Goal: Transaction & Acquisition: Download file/media

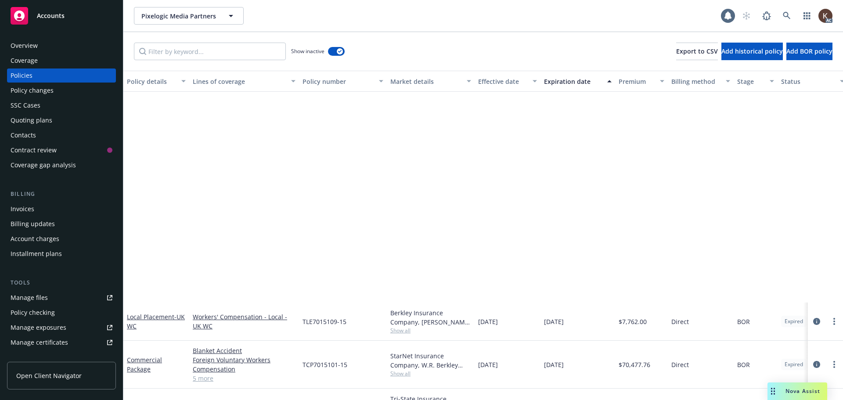
scroll to position [263, 0]
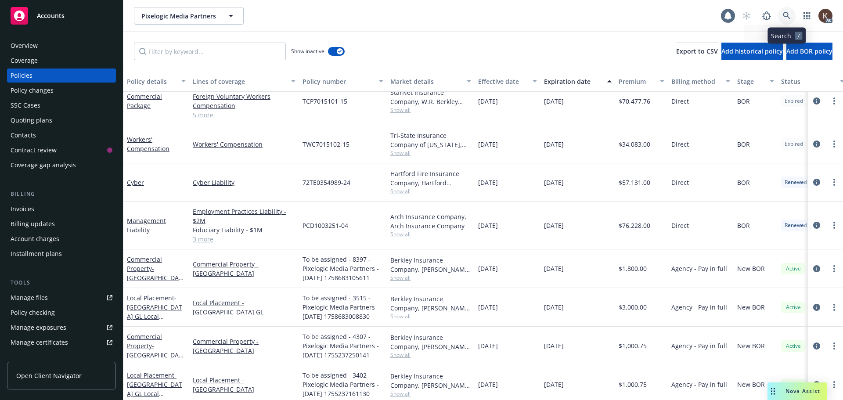
click at [784, 16] on icon at bounding box center [786, 15] width 7 height 7
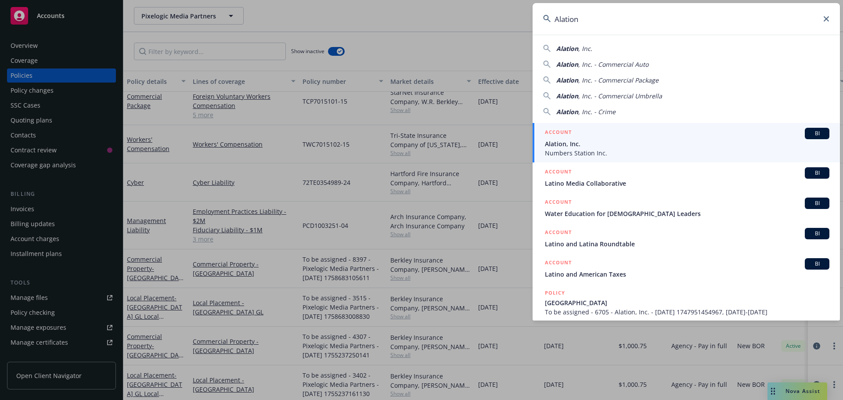
type input "Alation"
click at [606, 146] on span "Alation, Inc." at bounding box center [687, 143] width 285 height 9
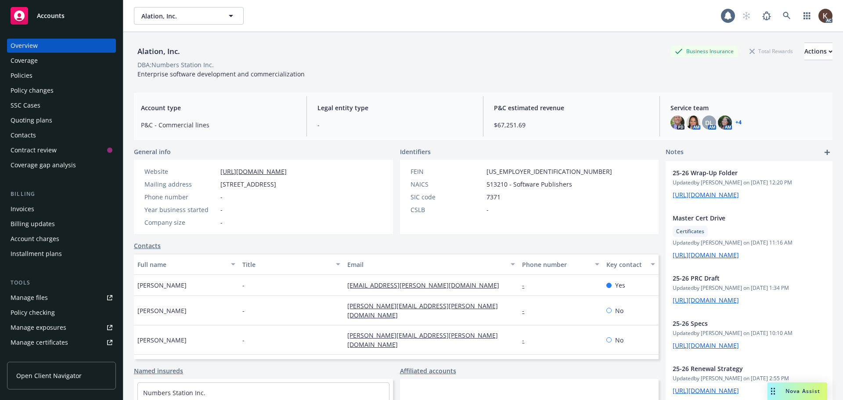
click at [50, 77] on div "Policies" at bounding box center [62, 75] width 102 height 14
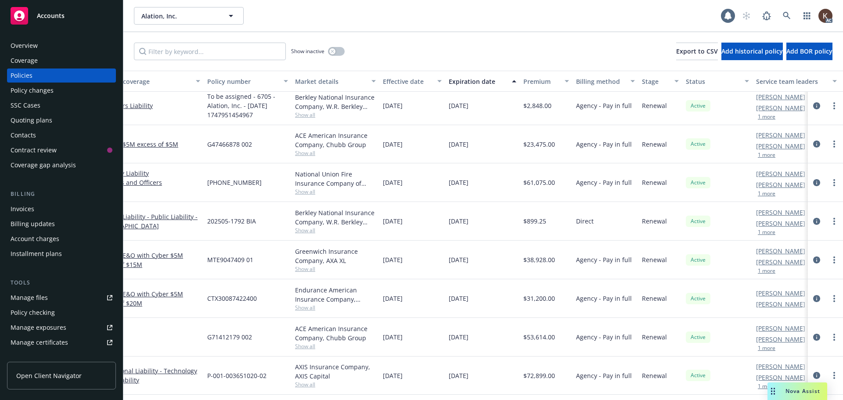
scroll to position [44, 134]
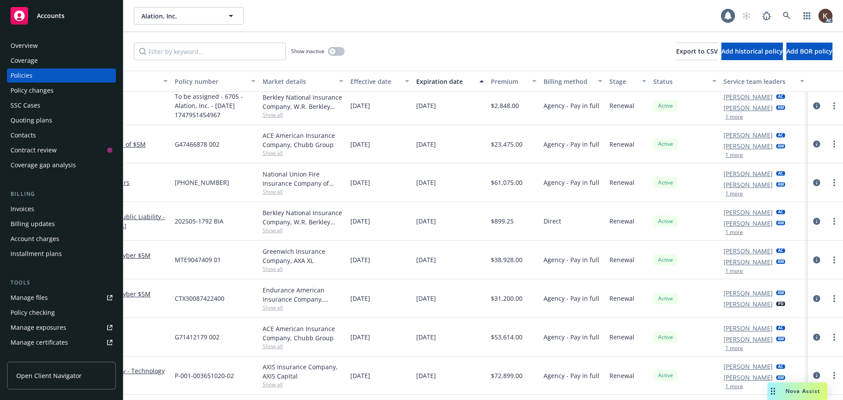
click at [723, 200] on div "Monica Quesada AC Steven Ichihara AM 1 more" at bounding box center [764, 182] width 88 height 39
click at [725, 195] on button "1 more" at bounding box center [734, 193] width 18 height 5
click at [778, 11] on span at bounding box center [787, 16] width 18 height 18
click at [788, 12] on icon at bounding box center [787, 16] width 8 height 8
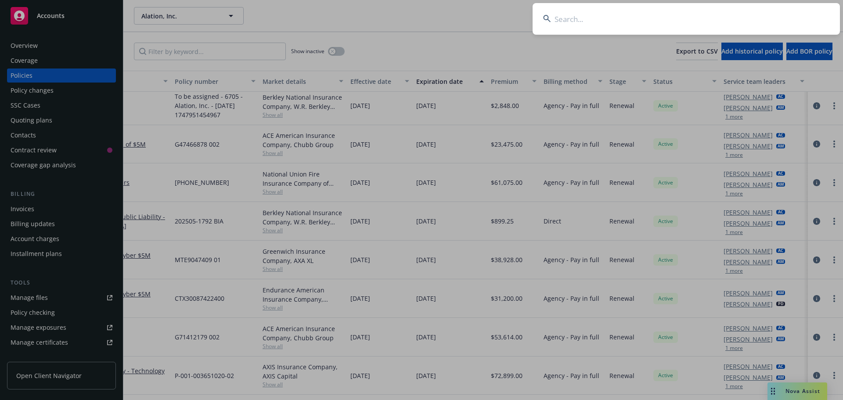
type input "J"
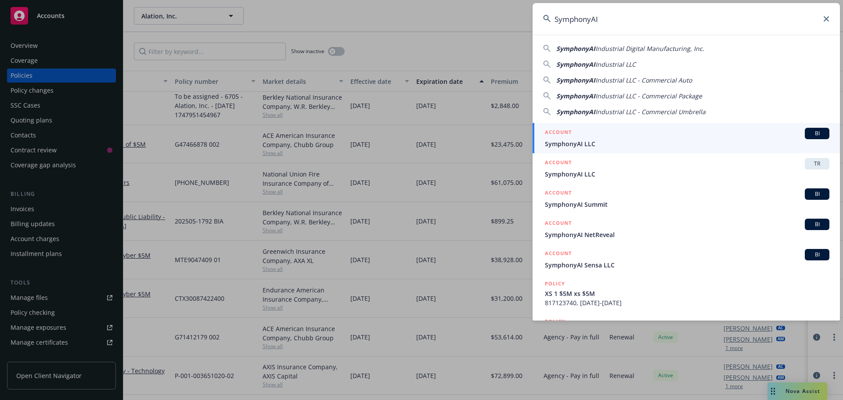
type input "SymphonyAI"
click at [584, 134] on div "ACCOUNT BI" at bounding box center [687, 133] width 285 height 11
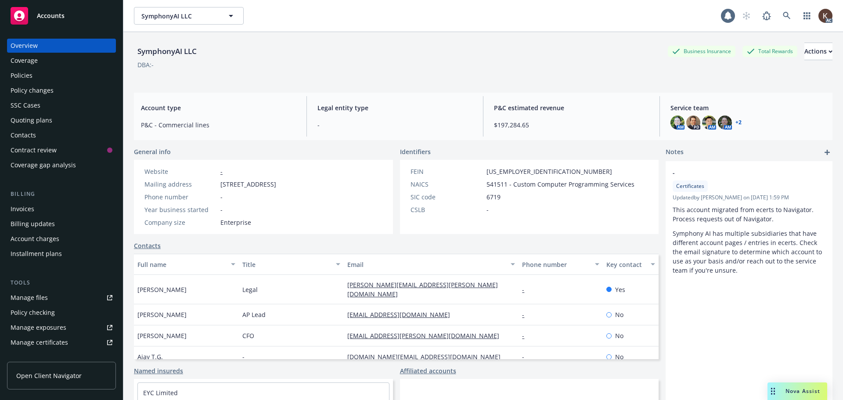
click at [736, 122] on link "+ 2" at bounding box center [738, 122] width 6 height 5
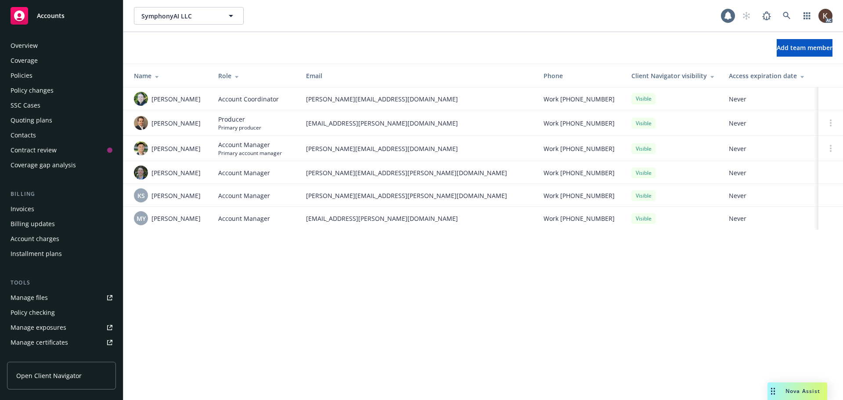
scroll to position [187, 0]
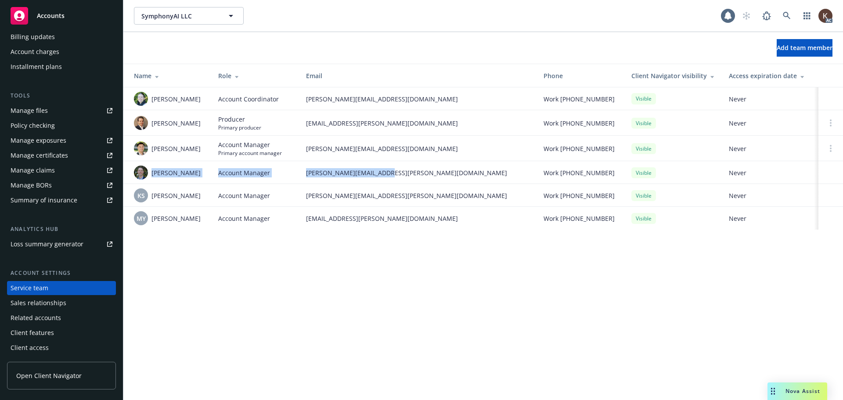
drag, startPoint x: 151, startPoint y: 173, endPoint x: 407, endPoint y: 175, distance: 255.1
click at [407, 175] on tr "[PERSON_NAME] Account Manager [PERSON_NAME][EMAIL_ADDRESS][PERSON_NAME][DOMAIN_…" at bounding box center [483, 172] width 720 height 23
click at [201, 191] on div "KS [PERSON_NAME]" at bounding box center [169, 195] width 70 height 14
click at [793, 14] on link at bounding box center [787, 16] width 18 height 18
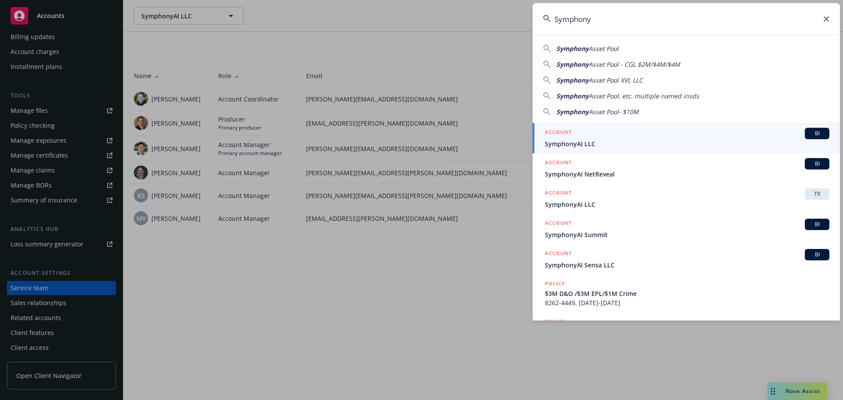
scroll to position [44, 0]
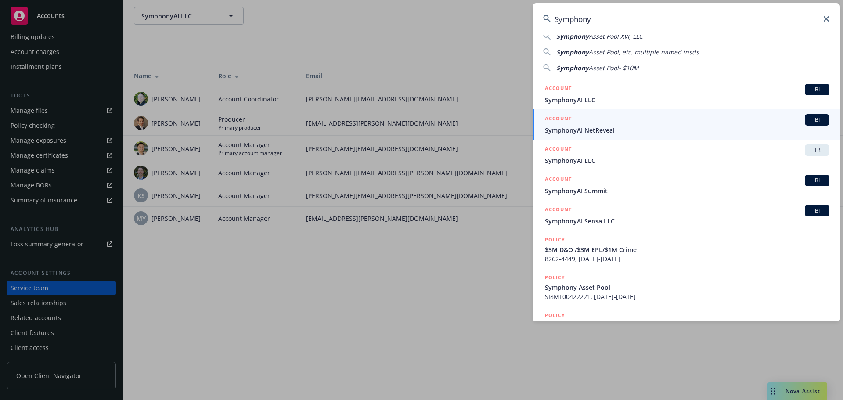
type input "Symphony"
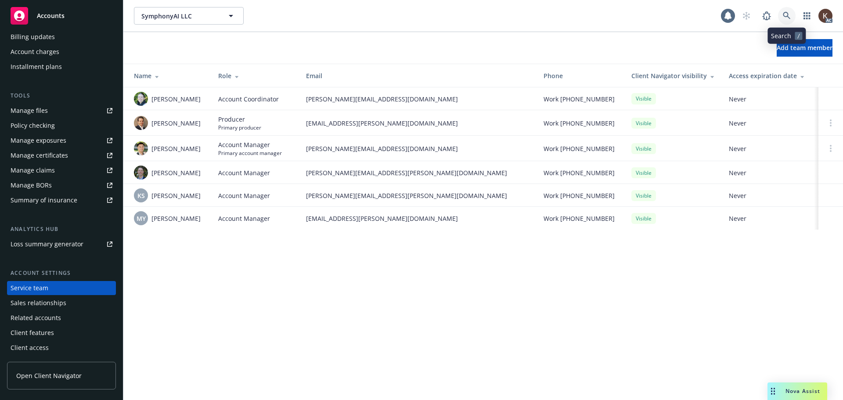
click at [783, 11] on link at bounding box center [787, 16] width 18 height 18
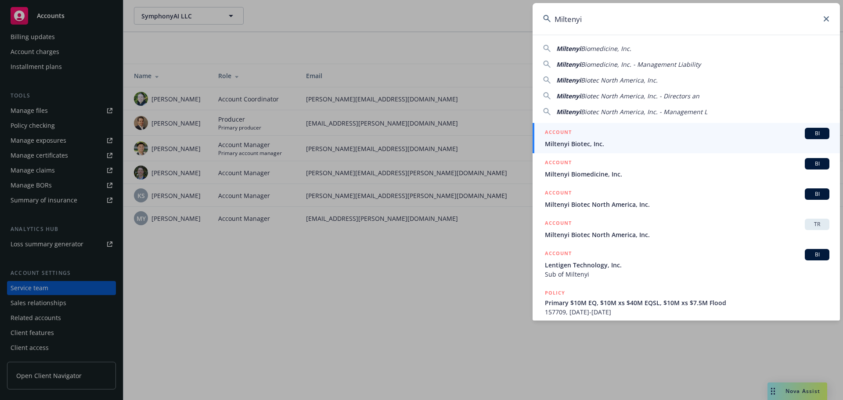
type input "Miltenyi"
click at [685, 136] on div "ACCOUNT BI" at bounding box center [687, 133] width 285 height 11
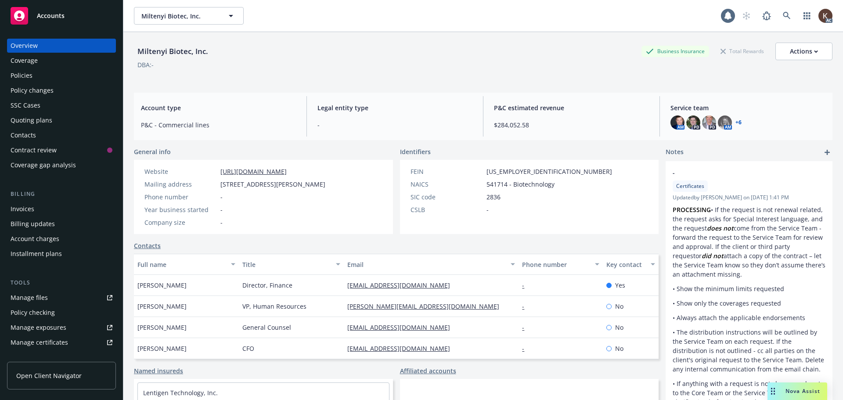
click at [49, 75] on div "Policies" at bounding box center [62, 75] width 102 height 14
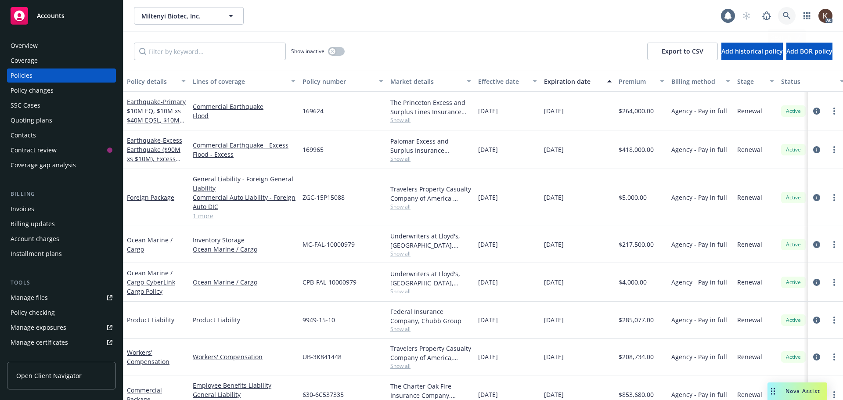
click at [787, 12] on link at bounding box center [787, 16] width 18 height 18
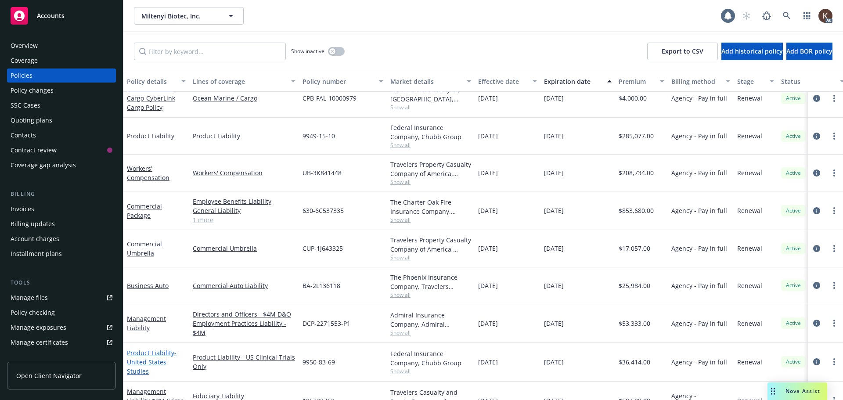
scroll to position [180, 0]
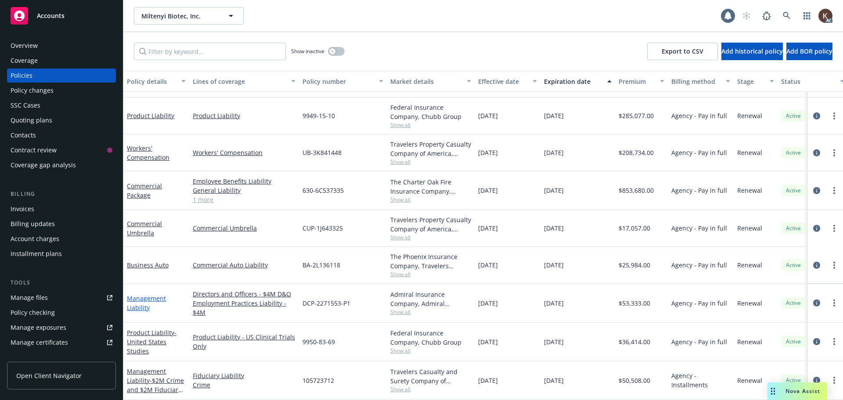
click at [130, 298] on link "Management Liability" at bounding box center [146, 303] width 39 height 18
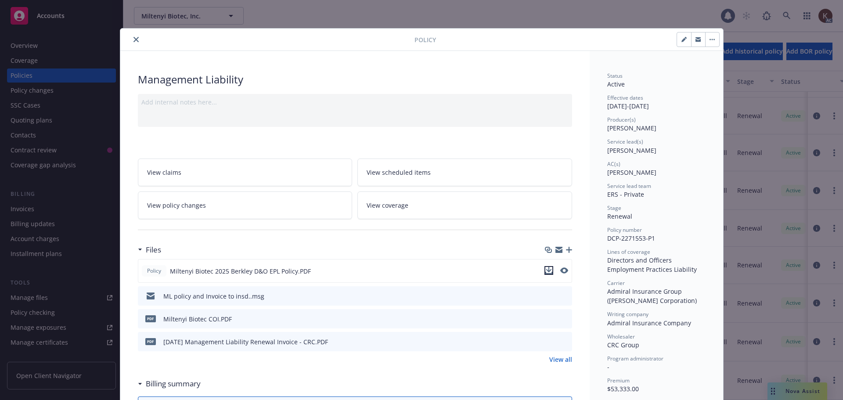
click at [548, 270] on icon "download file" at bounding box center [548, 270] width 7 height 7
click at [133, 40] on icon "close" at bounding box center [135, 39] width 5 height 5
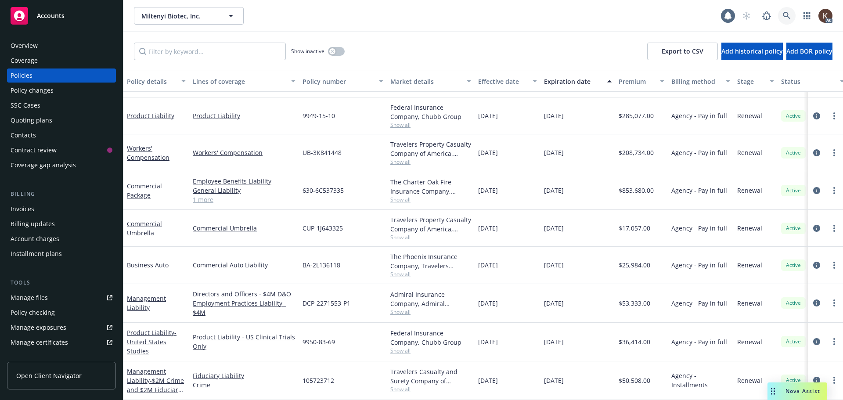
click at [789, 17] on icon at bounding box center [787, 16] width 8 height 8
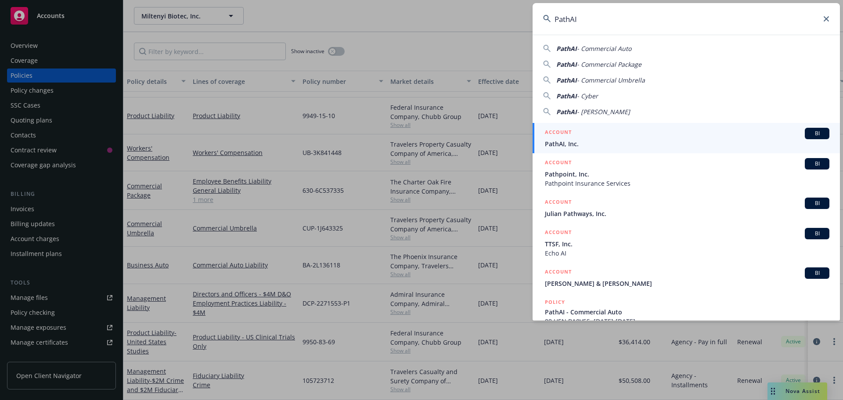
type input "PathAI"
click at [633, 135] on div "ACCOUNT BI" at bounding box center [687, 133] width 285 height 11
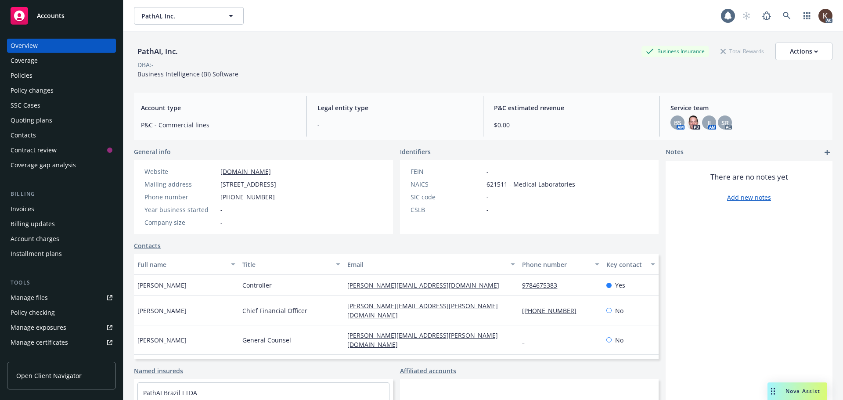
click at [82, 76] on div "Policies" at bounding box center [62, 75] width 102 height 14
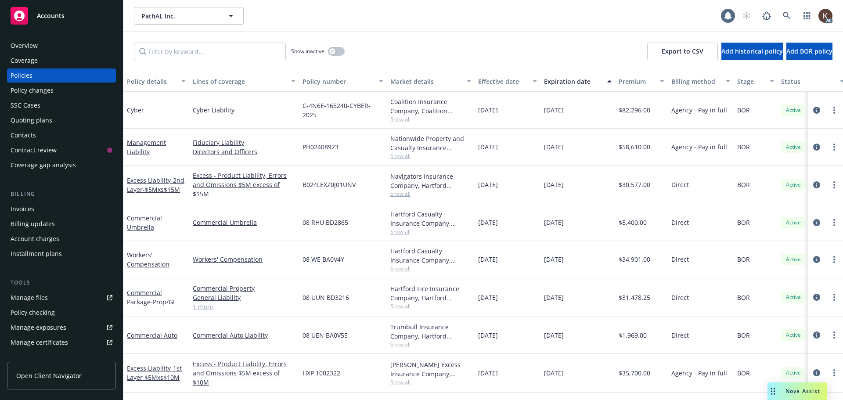
click at [149, 150] on div "Management Liability" at bounding box center [156, 147] width 59 height 18
click at [140, 141] on link "Management Liability" at bounding box center [146, 147] width 39 height 18
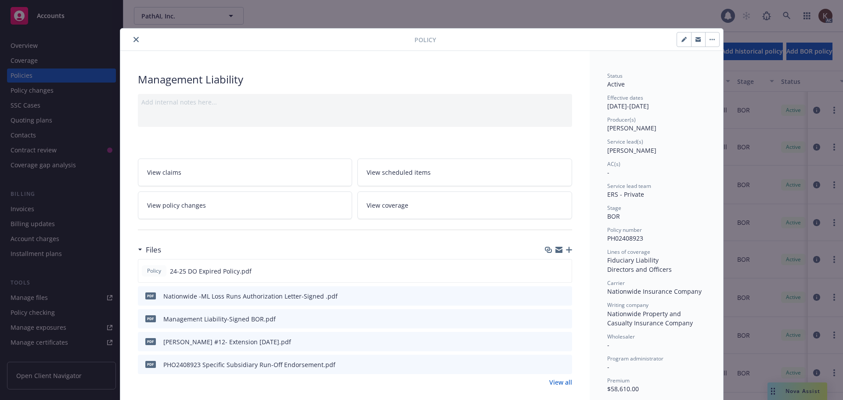
click at [548, 343] on icon "download file" at bounding box center [549, 341] width 7 height 7
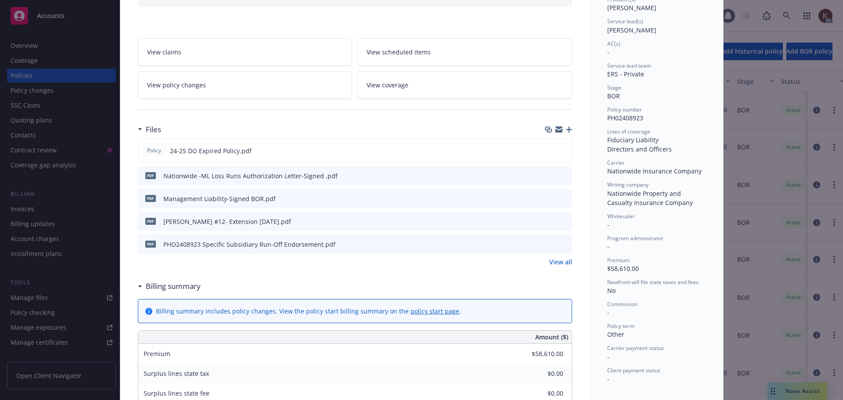
scroll to position [132, 0]
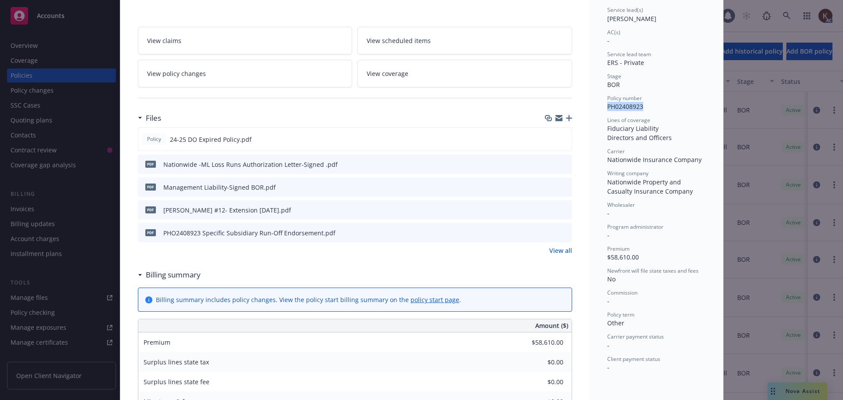
drag, startPoint x: 643, startPoint y: 109, endPoint x: 605, endPoint y: 106, distance: 38.4
click at [607, 106] on div "Policy number PH02408923" at bounding box center [656, 102] width 98 height 17
copy span "PH02408923"
click at [546, 137] on icon "download file" at bounding box center [548, 138] width 7 height 7
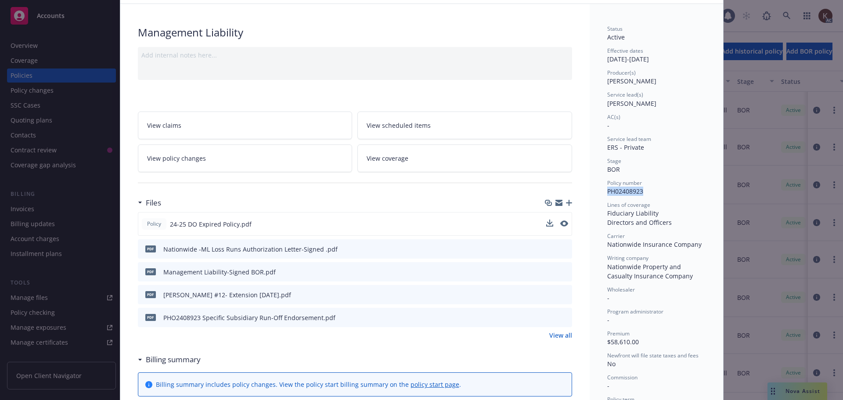
scroll to position [0, 0]
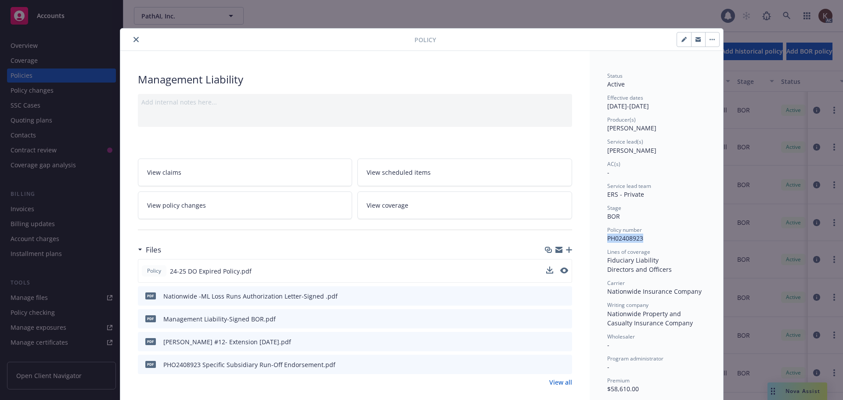
click at [131, 40] on button "close" at bounding box center [136, 39] width 11 height 11
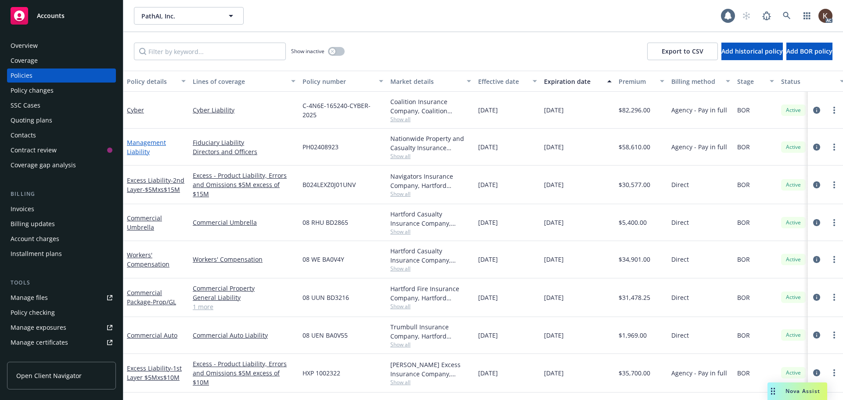
click at [135, 151] on link "Management Liability" at bounding box center [146, 147] width 39 height 18
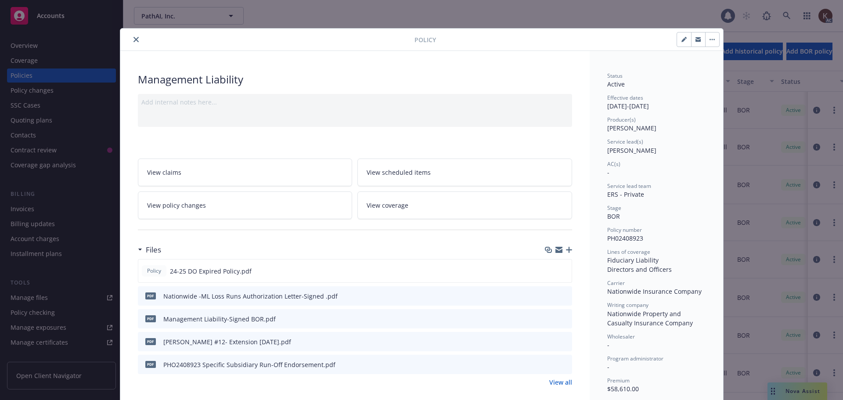
scroll to position [26, 0]
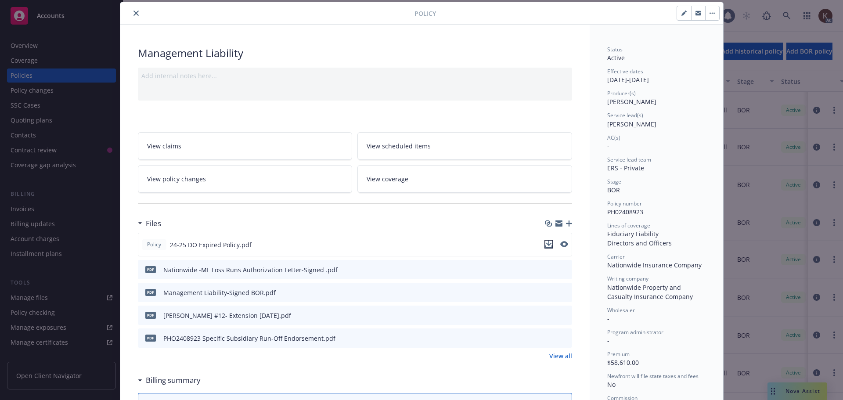
click at [545, 245] on icon "download file" at bounding box center [548, 244] width 7 height 7
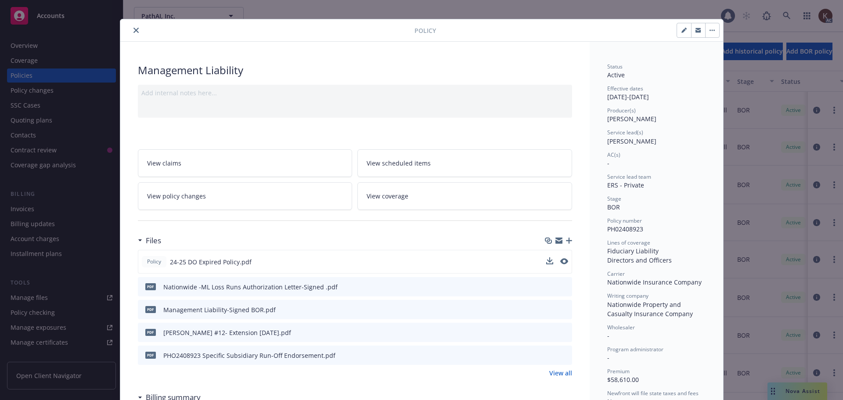
scroll to position [0, 0]
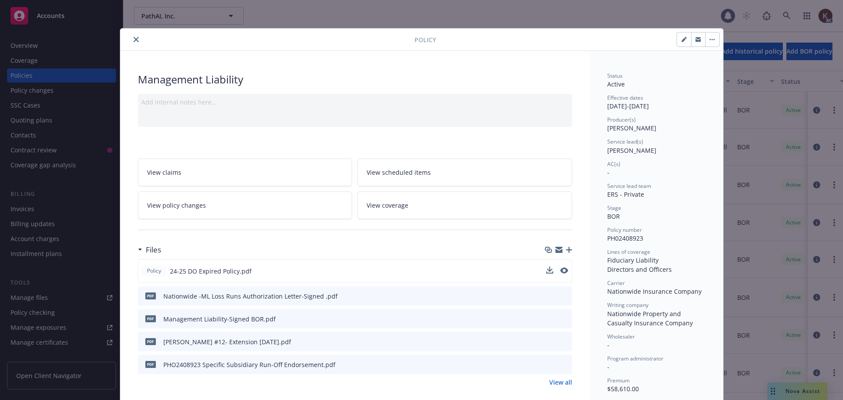
click at [131, 42] on button "close" at bounding box center [136, 39] width 11 height 11
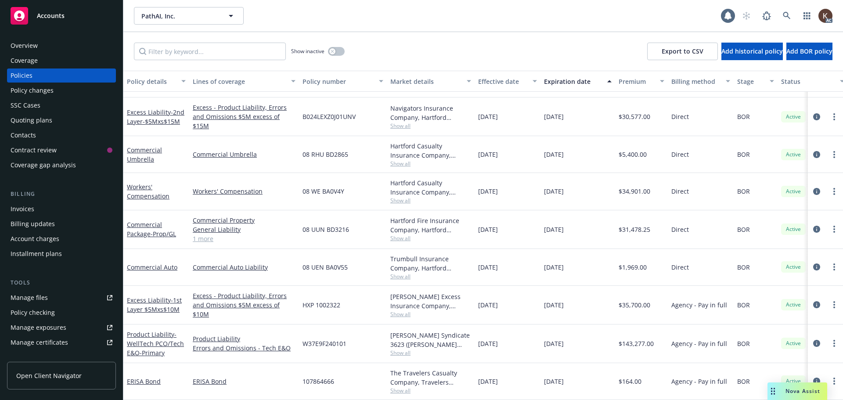
scroll to position [69, 0]
click at [786, 14] on icon at bounding box center [787, 16] width 8 height 8
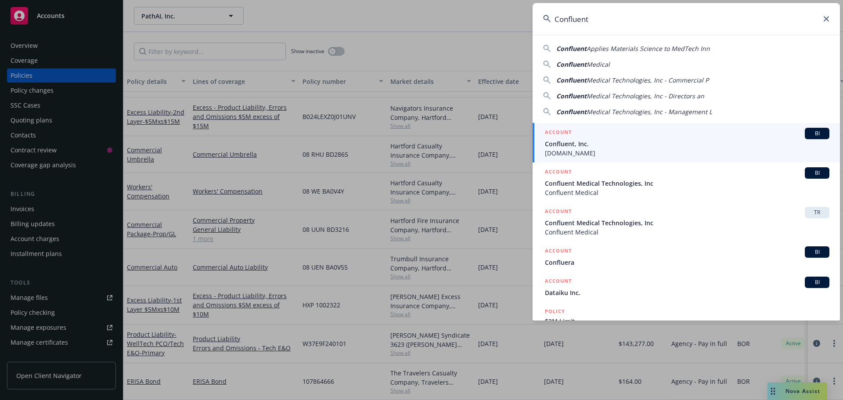
type input "Confluent"
click at [574, 151] on span "[DOMAIN_NAME]" at bounding box center [687, 152] width 285 height 9
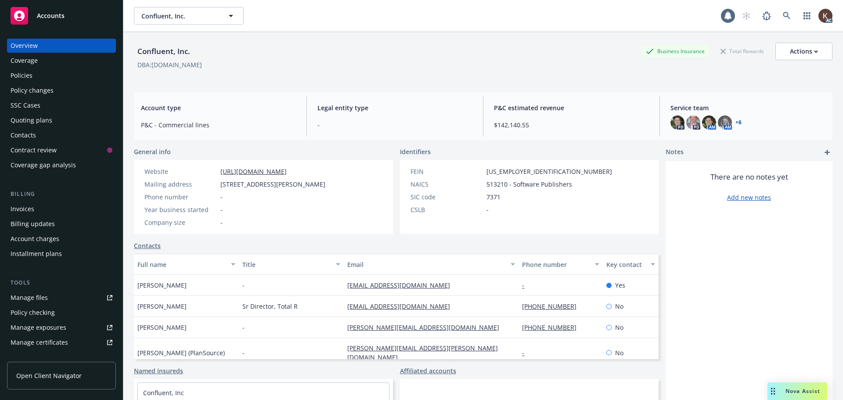
click at [22, 78] on div "Policies" at bounding box center [22, 75] width 22 height 14
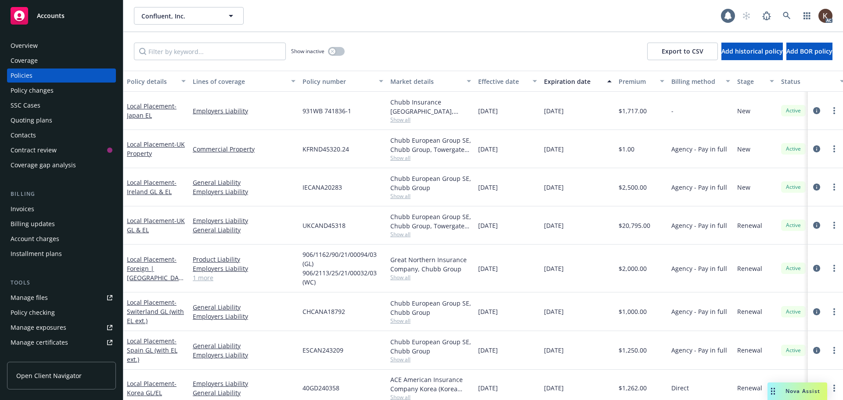
click at [62, 299] on link "Manage files" at bounding box center [61, 298] width 109 height 14
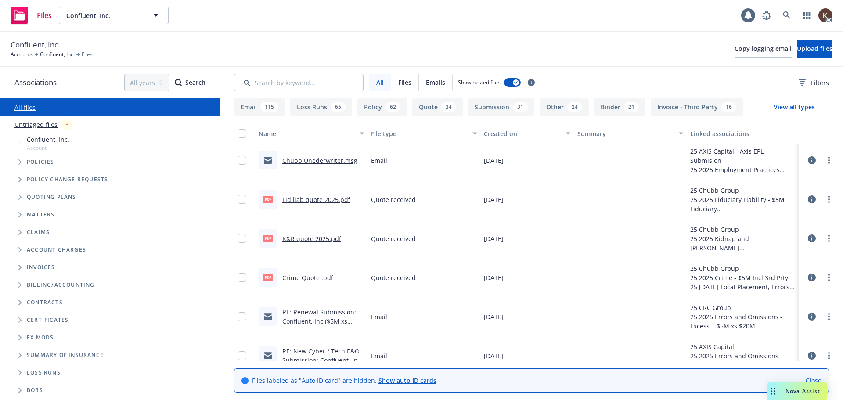
scroll to position [263, 0]
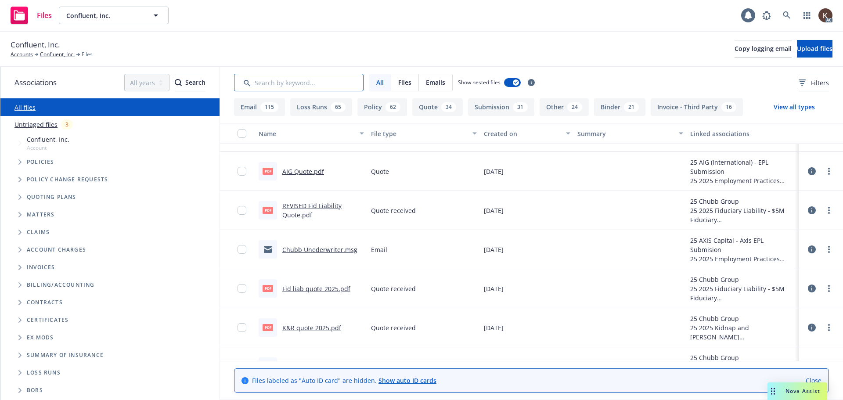
click at [313, 89] on input "Search by keyword..." at bounding box center [299, 83] width 130 height 18
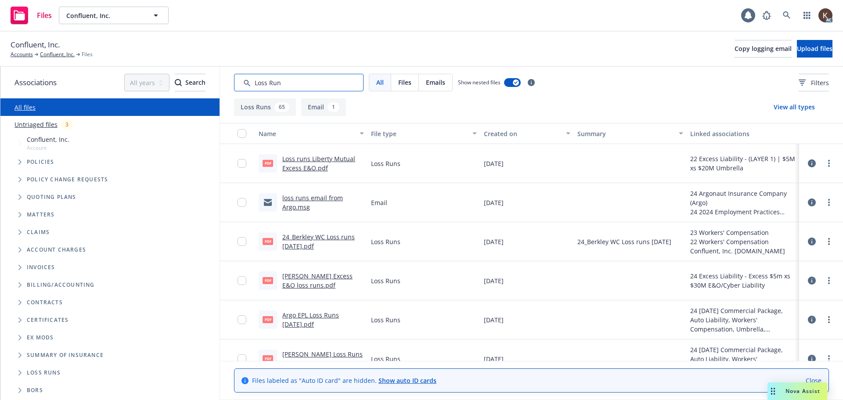
scroll to position [88, 0]
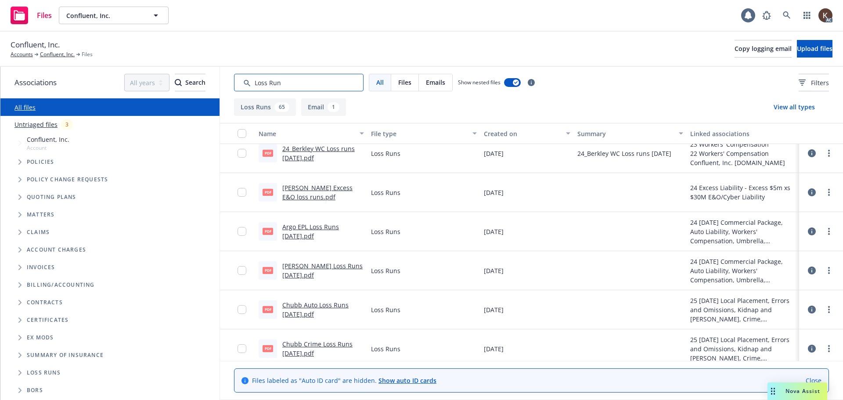
type input "Loss Run"
click at [302, 236] on link "Argo EPL Loss Runs 7/1/2024.pdf" at bounding box center [310, 232] width 57 height 18
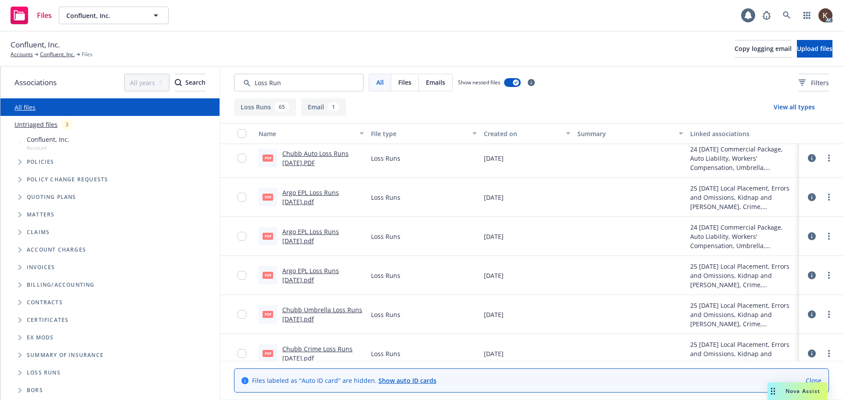
scroll to position [395, 0]
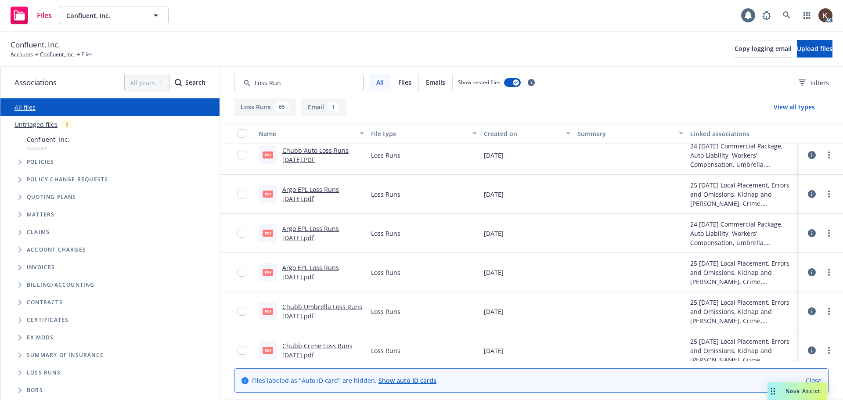
click at [300, 200] on link "Argo EPL Loss Runs 5/1/2025.pdf" at bounding box center [310, 194] width 57 height 18
click at [318, 273] on link "Argo EPL Loss Runs 8/22/2025.pdf" at bounding box center [310, 272] width 57 height 18
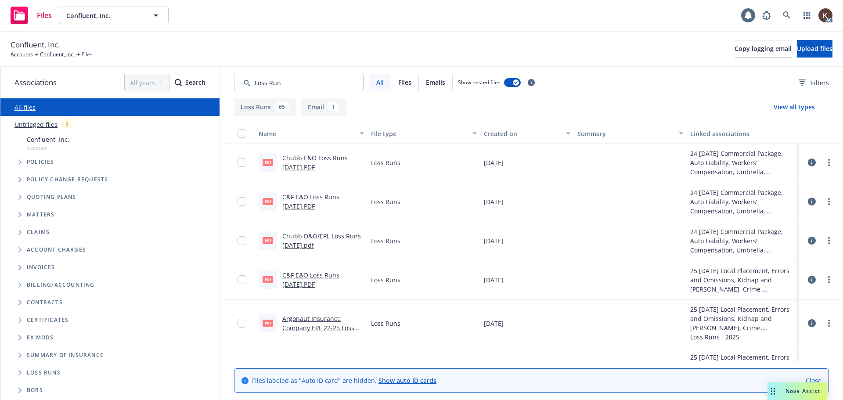
scroll to position [1581, 0]
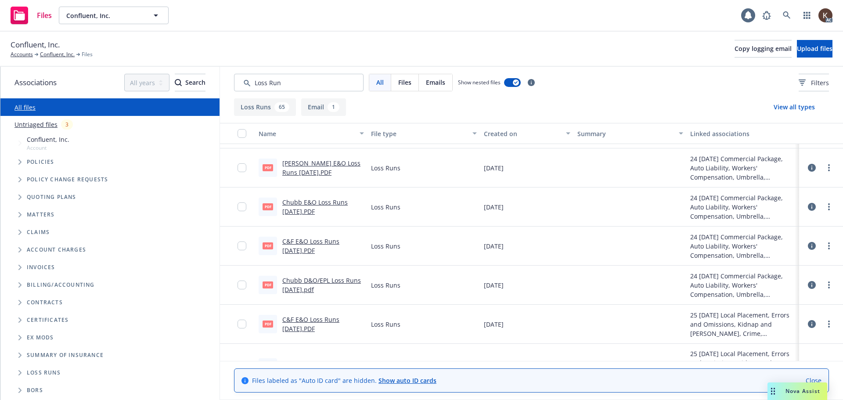
click at [298, 288] on link "Chubb D&O/EPL Loss Runs 8/7/2024.pdf" at bounding box center [321, 285] width 79 height 18
